Goal: Navigation & Orientation: Find specific page/section

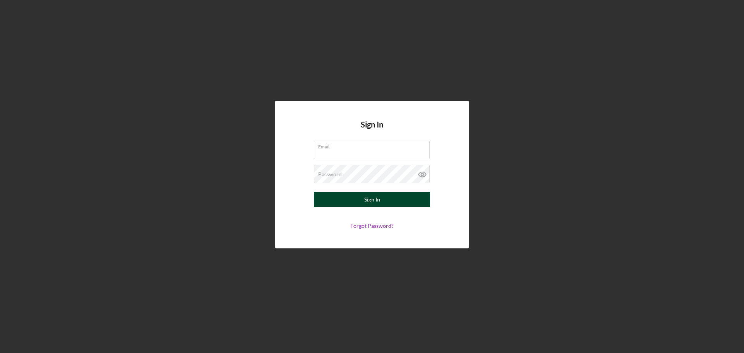
type input "[EMAIL_ADDRESS][DOMAIN_NAME]"
click at [359, 196] on button "Sign In" at bounding box center [372, 199] width 116 height 15
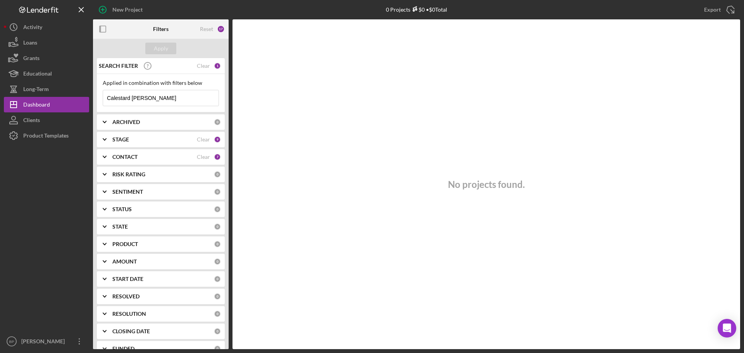
click at [104, 137] on icon "Icon/Expander" at bounding box center [104, 139] width 19 height 19
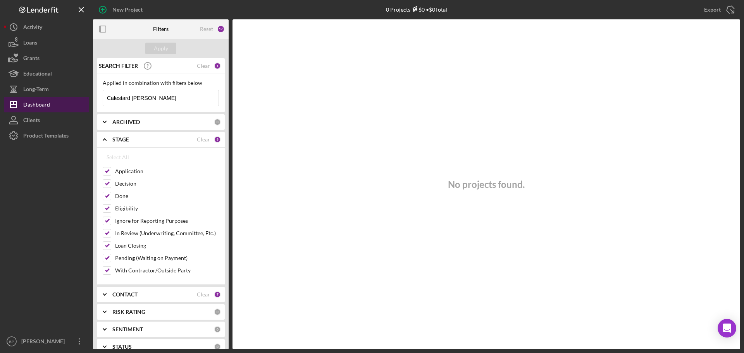
click at [36, 107] on div "Dashboard" at bounding box center [36, 105] width 27 height 17
click at [31, 104] on div "Dashboard" at bounding box center [36, 105] width 27 height 17
click at [31, 114] on div "Clients" at bounding box center [31, 120] width 17 height 17
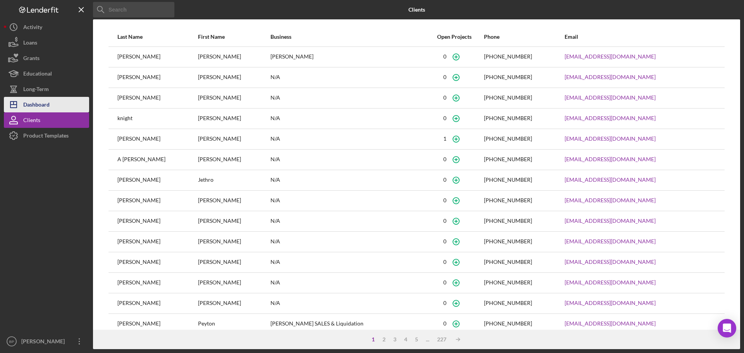
click at [46, 101] on div "Dashboard" at bounding box center [36, 105] width 26 height 17
